Goal: Task Accomplishment & Management: Manage account settings

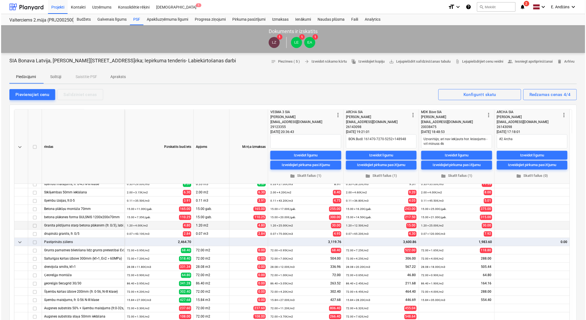
scroll to position [337, 0]
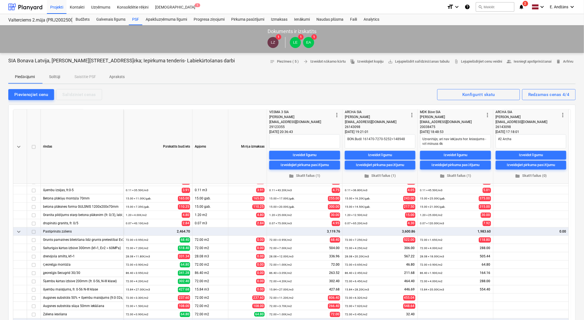
click at [521, 6] on icon "notifications" at bounding box center [522, 7] width 6 height 7
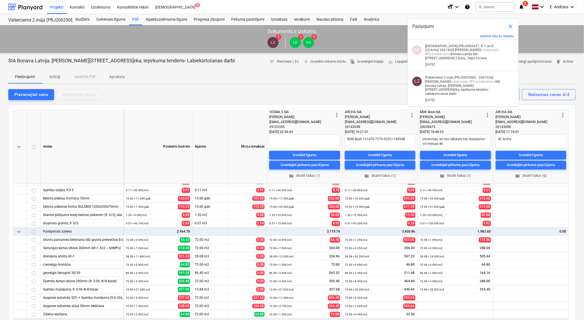
type textarea "x"
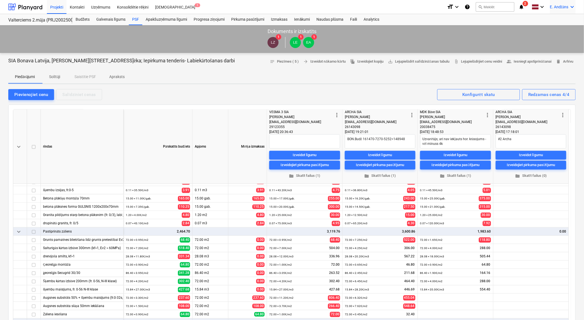
click at [556, 7] on span "E. Andžāns" at bounding box center [559, 7] width 18 height 5
click at [522, 4] on div at bounding box center [292, 160] width 584 height 320
click at [523, 4] on span "2" at bounding box center [526, 4] width 6 height 6
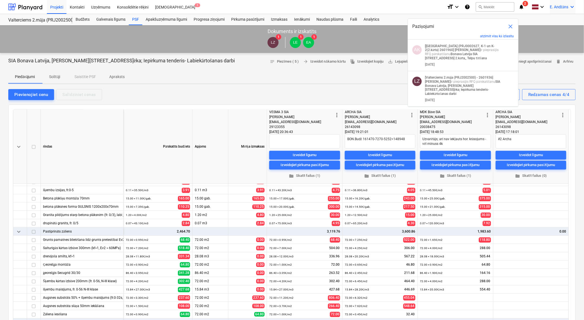
click at [565, 6] on span "E. Andžāns" at bounding box center [559, 7] width 18 height 5
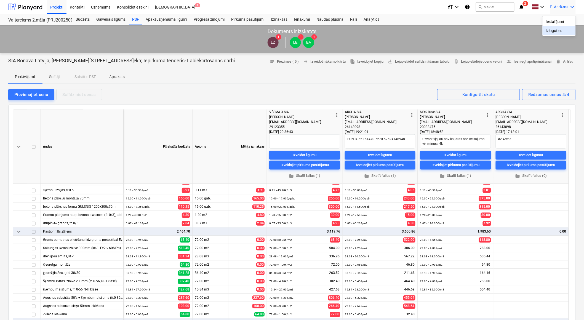
click at [550, 31] on div "Izlogoties" at bounding box center [558, 30] width 33 height 9
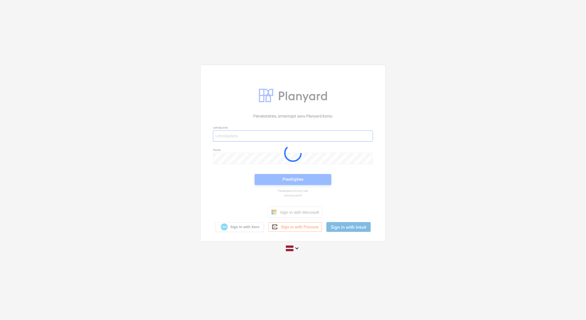
type input "[PERSON_NAME][EMAIL_ADDRESS][DOMAIN_NAME]"
